Goal: Task Accomplishment & Management: Manage account settings

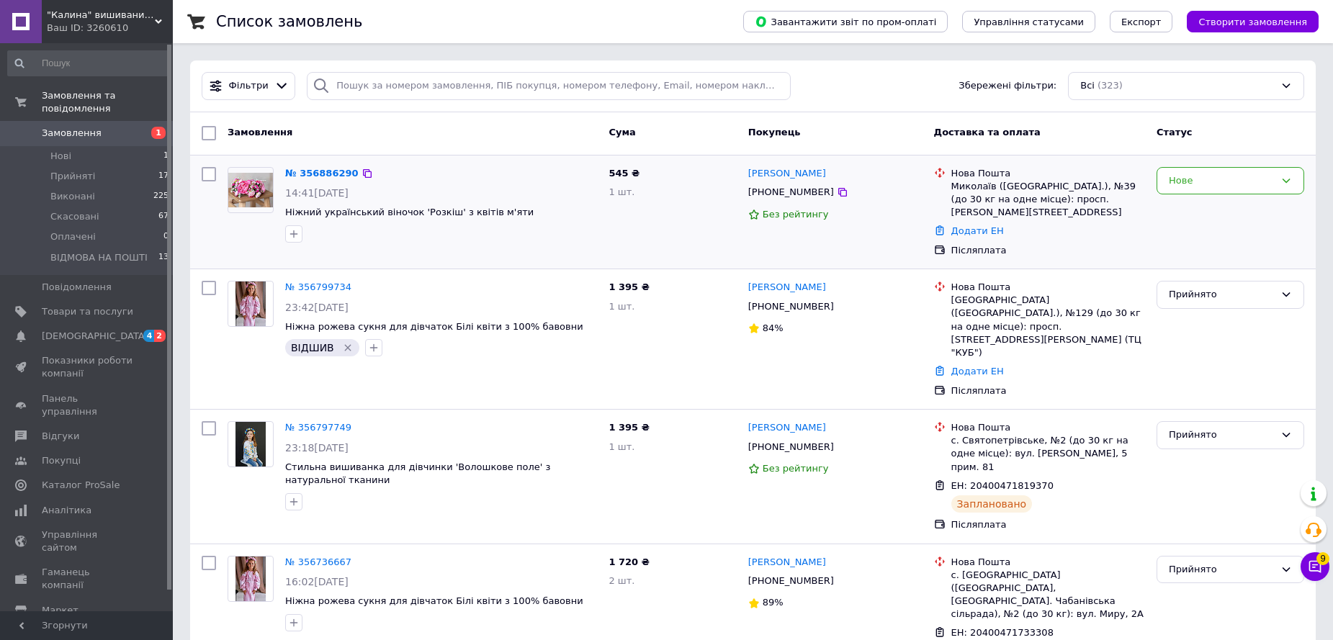
click at [1254, 196] on div "Нове" at bounding box center [1230, 212] width 159 height 102
click at [1248, 190] on div "Нове" at bounding box center [1231, 181] width 148 height 28
click at [1202, 211] on li "Прийнято" at bounding box center [1230, 210] width 146 height 27
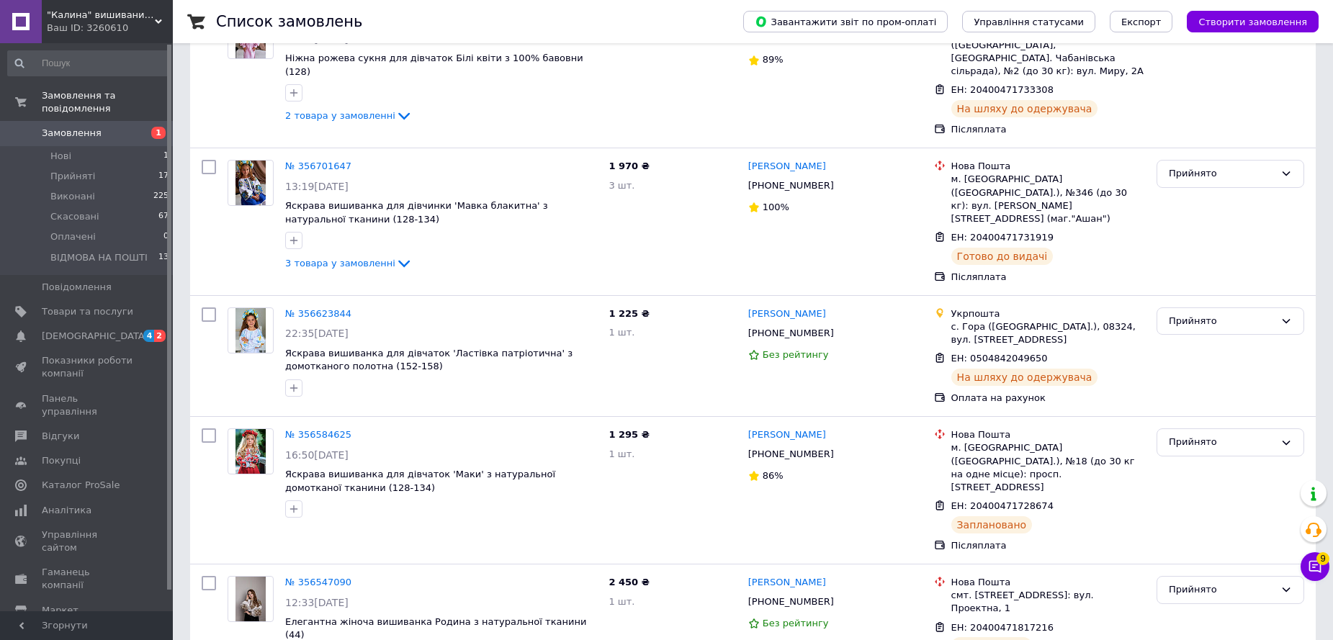
scroll to position [576, 0]
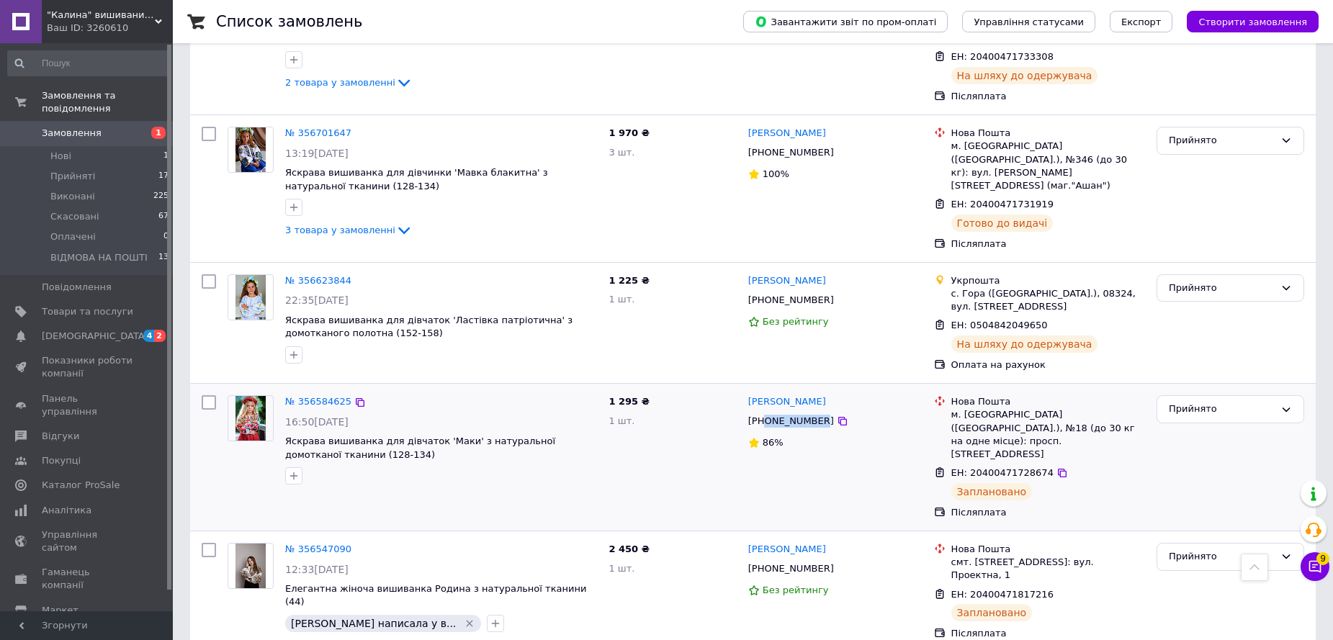
drag, startPoint x: 814, startPoint y: 360, endPoint x: 767, endPoint y: 362, distance: 46.8
click at [767, 412] on div "[PHONE_NUMBER]" at bounding box center [790, 421] width 91 height 19
copy div "0988818704"
click at [305, 396] on link "№ 356584625" at bounding box center [318, 401] width 66 height 11
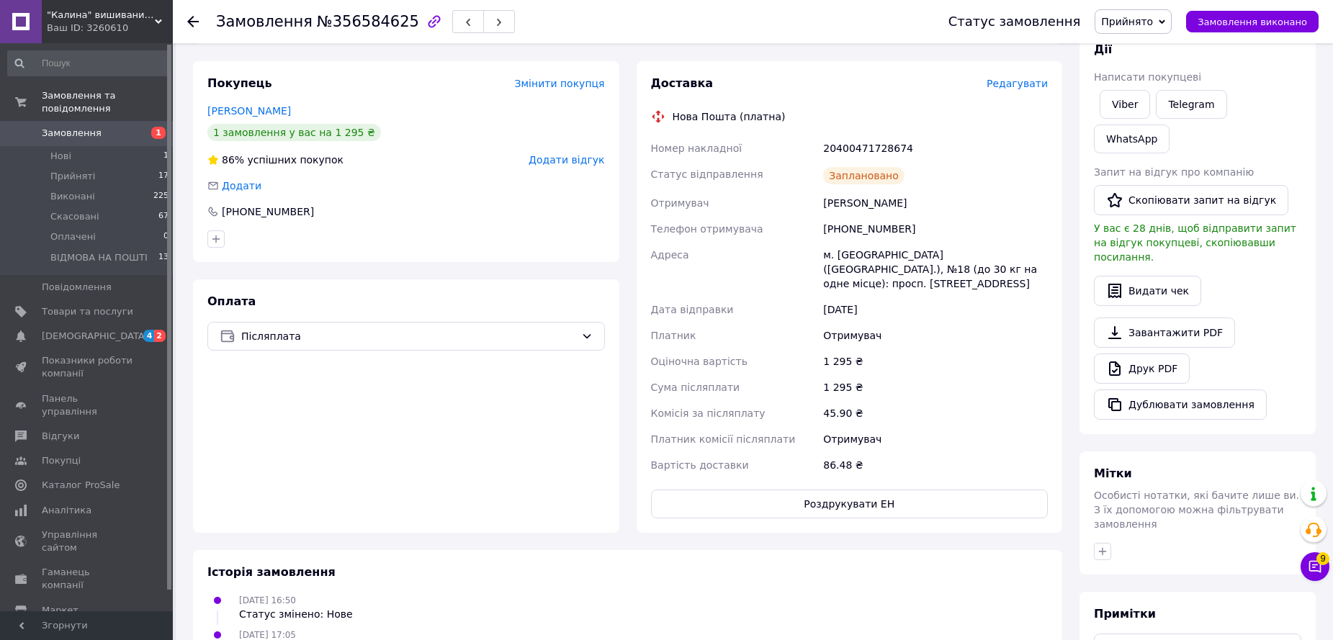
scroll to position [216, 0]
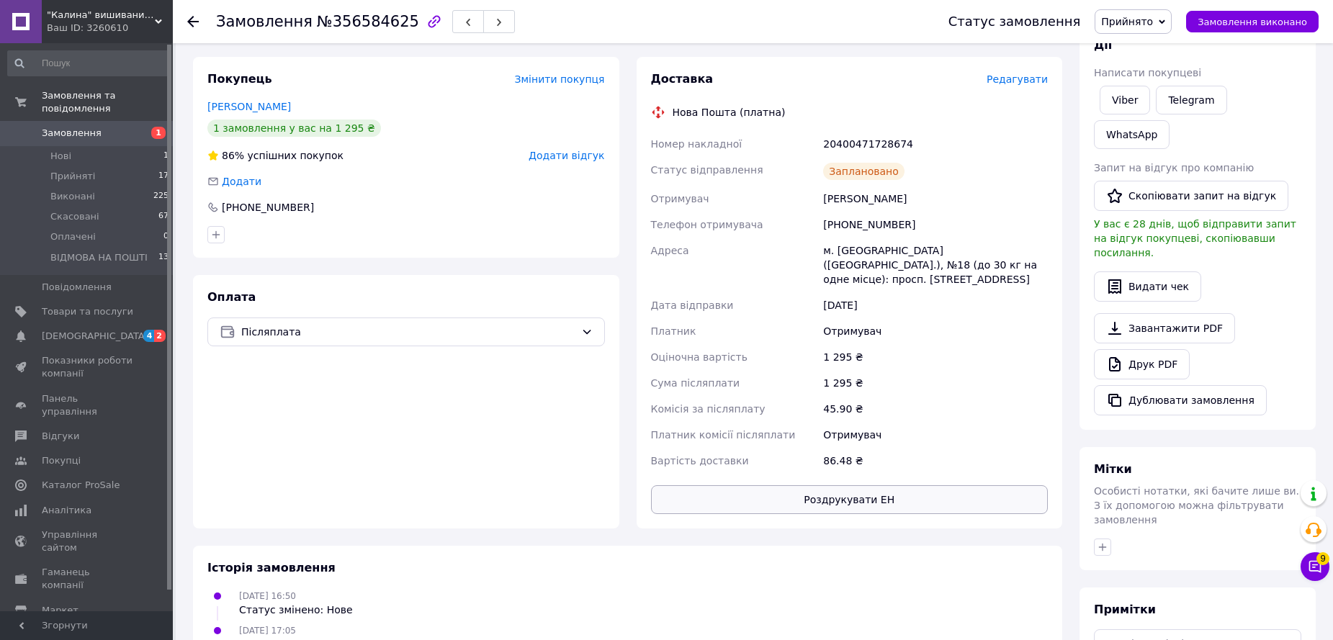
click at [855, 488] on button "Роздрукувати ЕН" at bounding box center [850, 499] width 398 height 29
click at [127, 146] on li "Нові 1" at bounding box center [88, 156] width 177 height 20
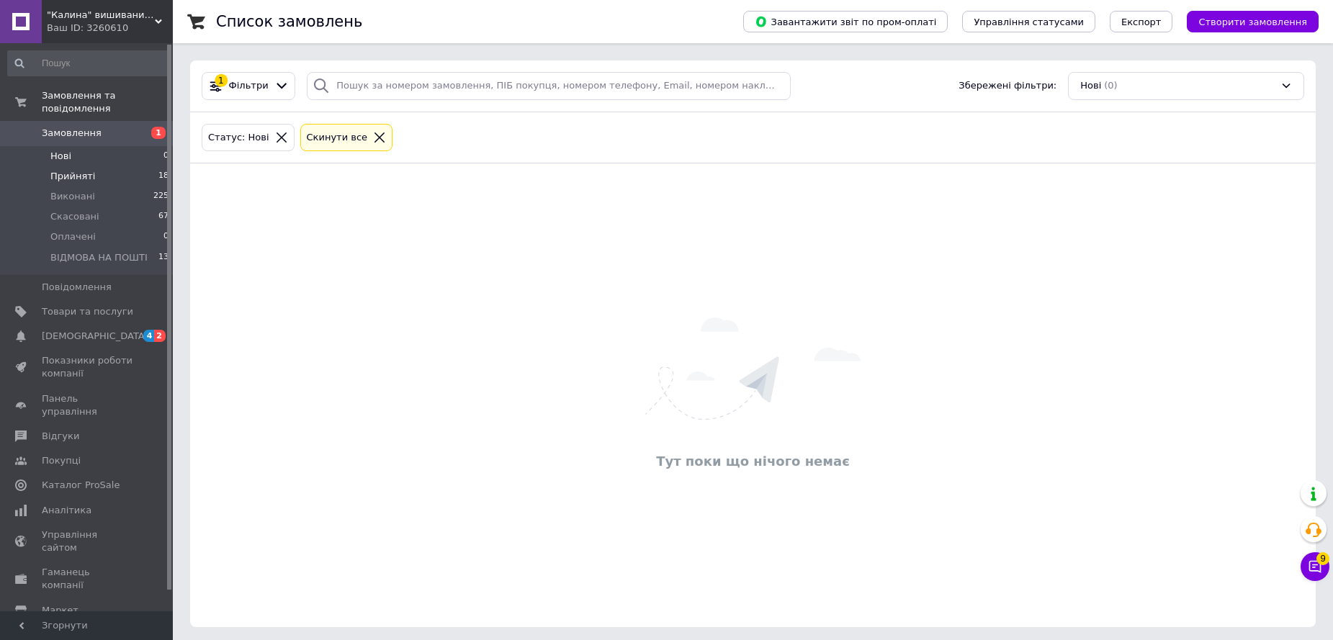
click at [120, 166] on li "Прийняті 18" at bounding box center [88, 176] width 177 height 20
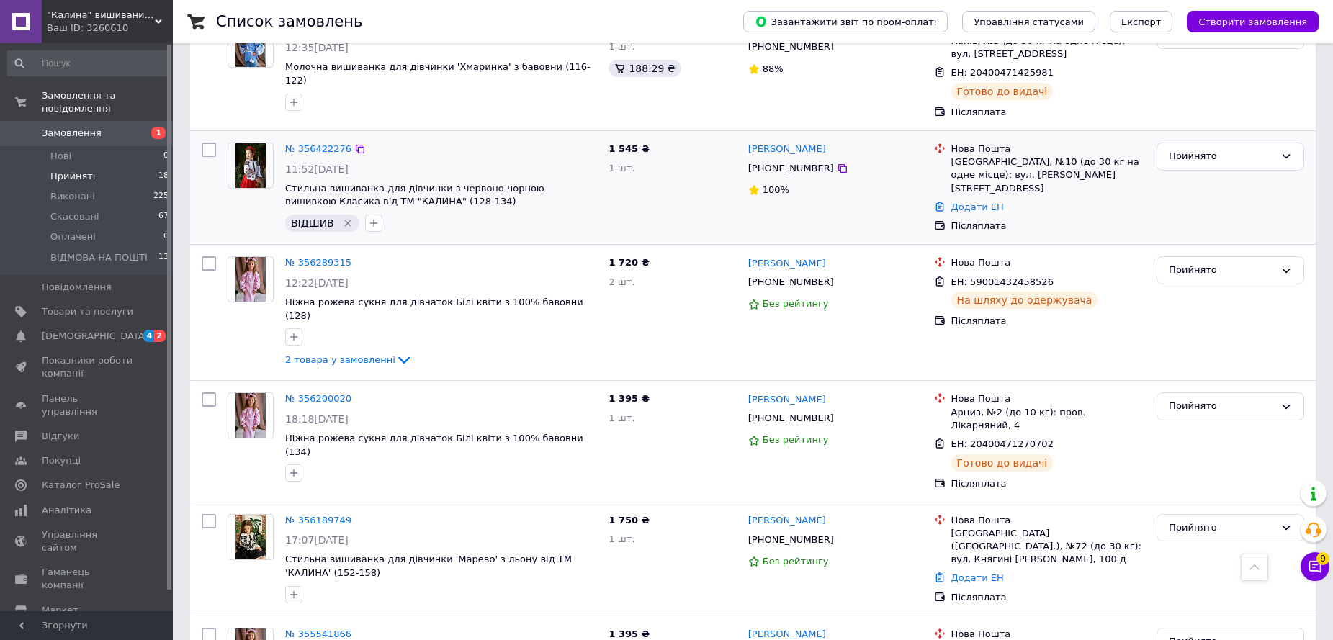
scroll to position [1783, 0]
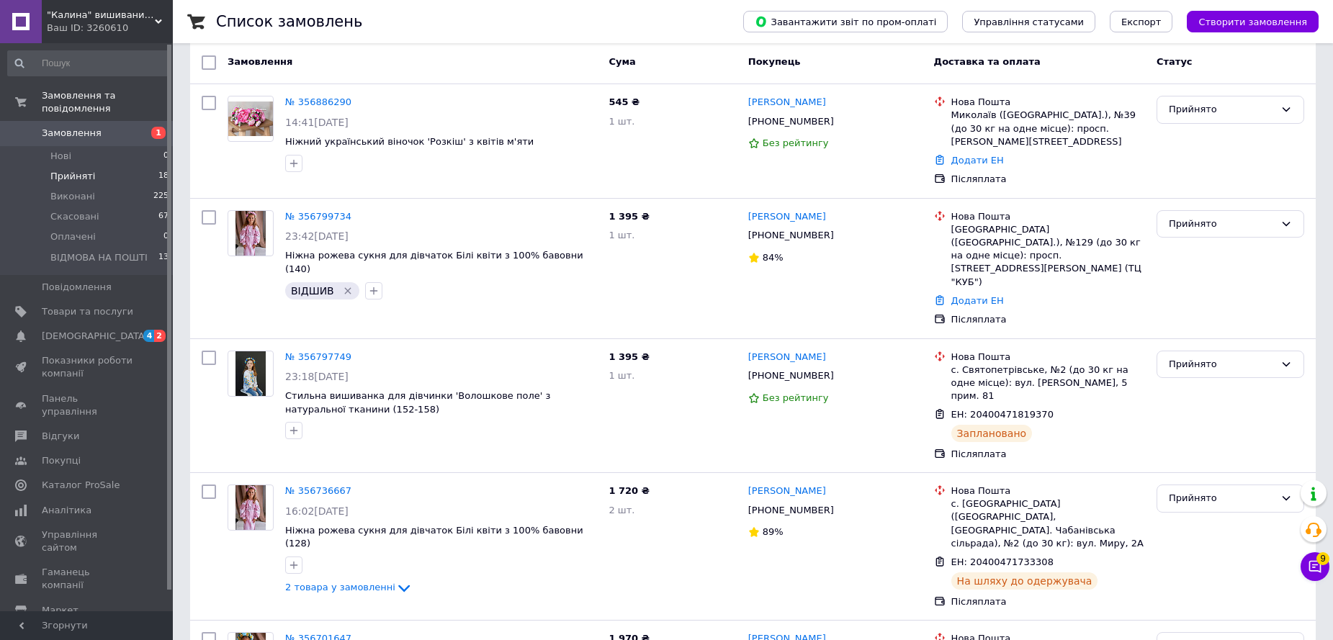
scroll to position [0, 0]
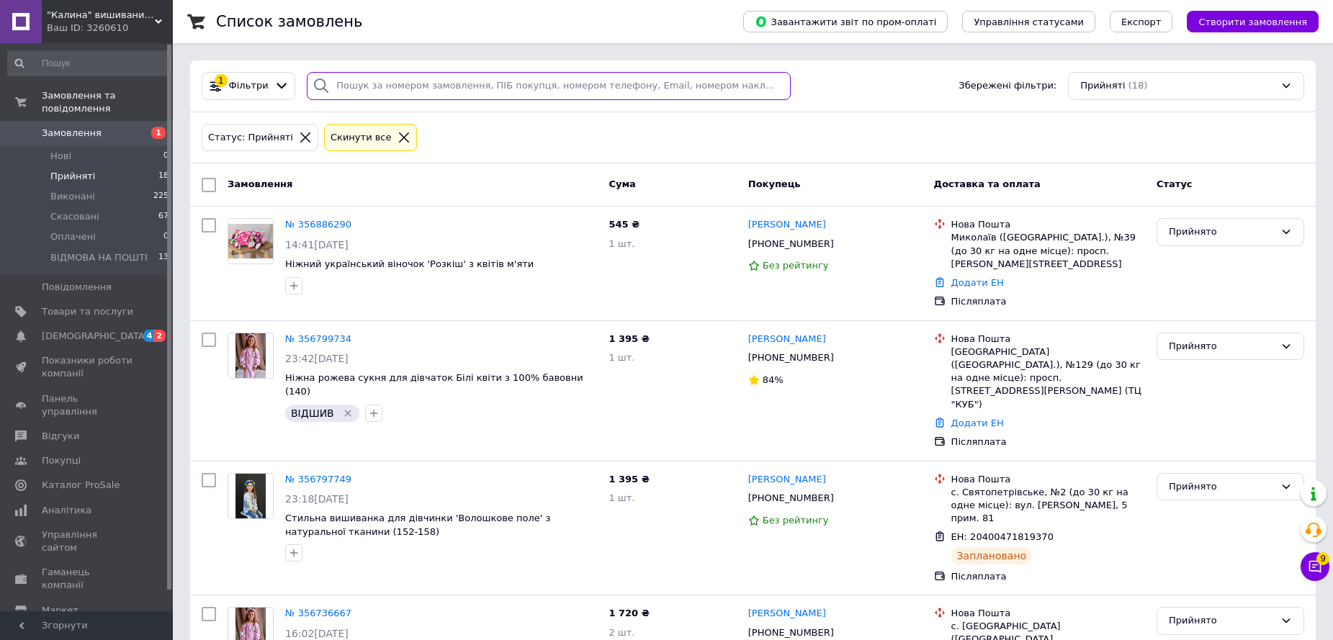
click at [393, 99] on input "search" at bounding box center [549, 86] width 484 height 28
paste input "356422276"
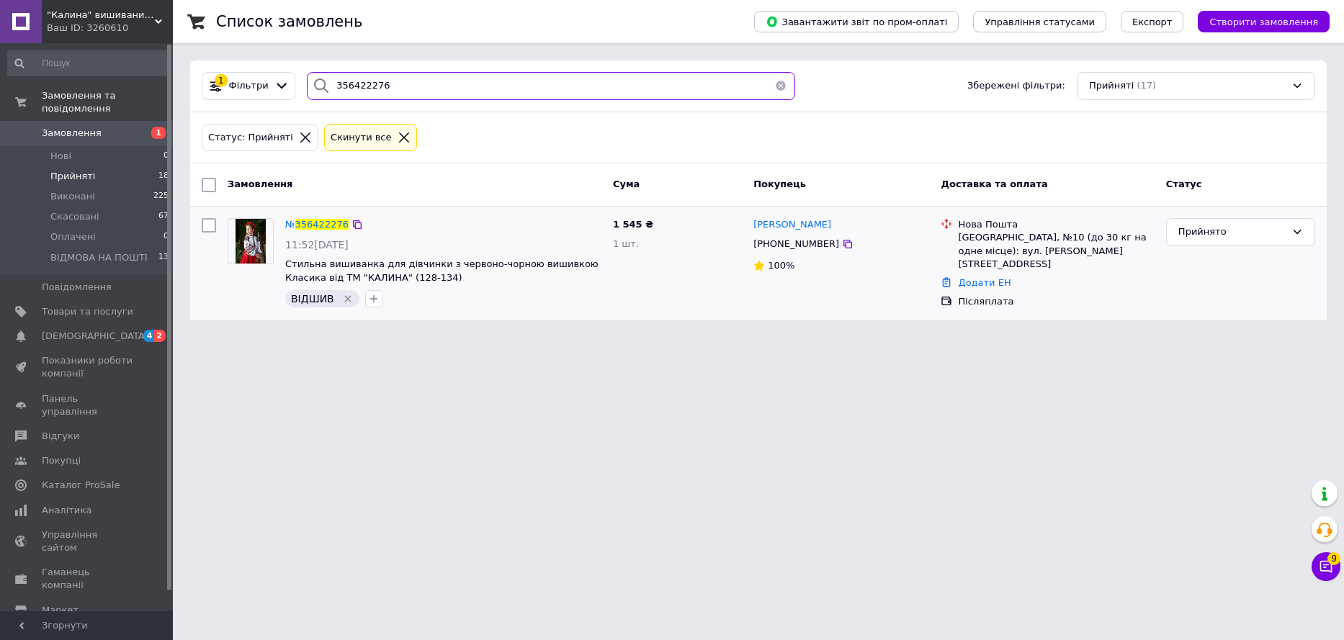
type input "356422276"
drag, startPoint x: 820, startPoint y: 246, endPoint x: 771, endPoint y: 249, distance: 49.1
click at [771, 249] on span "[PHONE_NUMBER]" at bounding box center [796, 243] width 86 height 11
copy span "0993674375"
click at [303, 221] on span "356422276" at bounding box center [321, 224] width 53 height 11
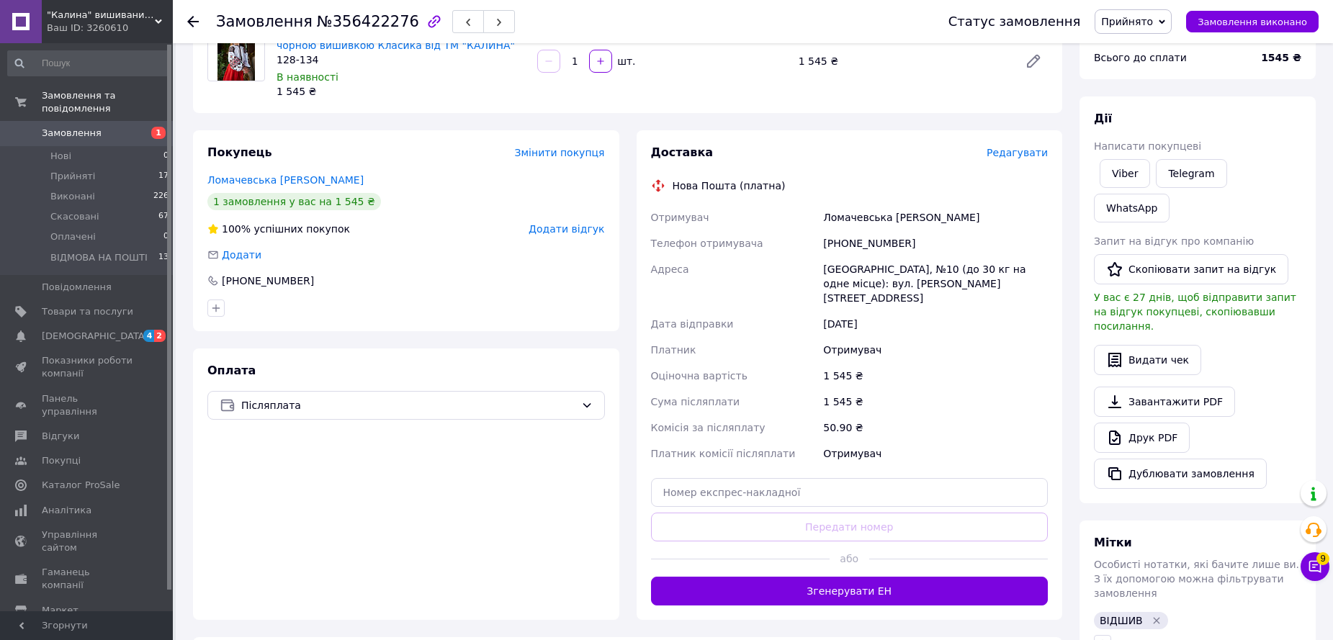
scroll to position [144, 0]
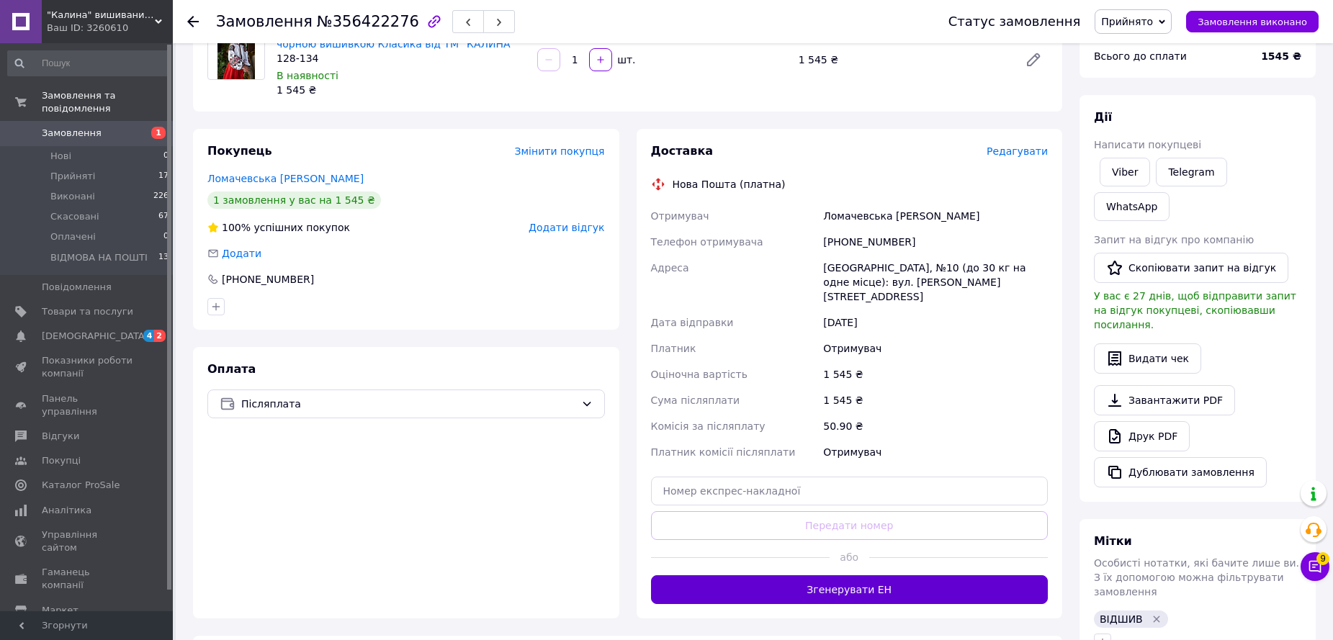
click at [840, 576] on button "Згенерувати ЕН" at bounding box center [850, 590] width 398 height 29
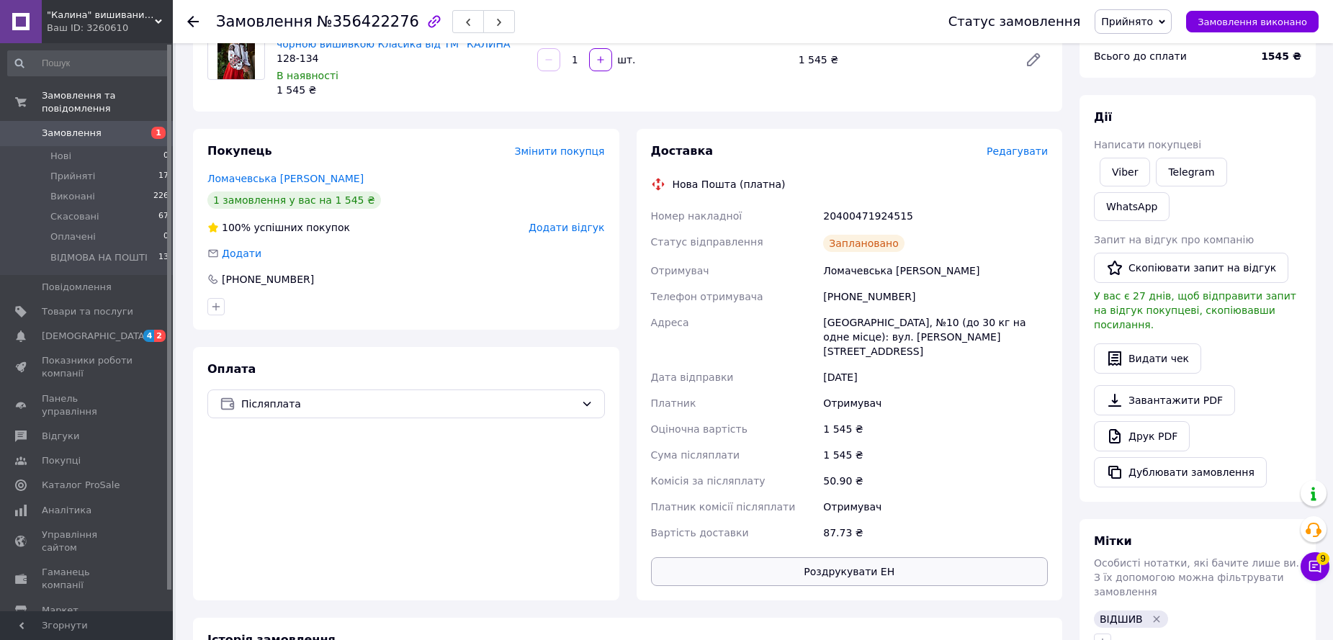
click at [905, 568] on button "Роздрукувати ЕН" at bounding box center [850, 571] width 398 height 29
click at [89, 170] on span "Прийняті" at bounding box center [72, 176] width 45 height 13
